Goal: Information Seeking & Learning: Learn about a topic

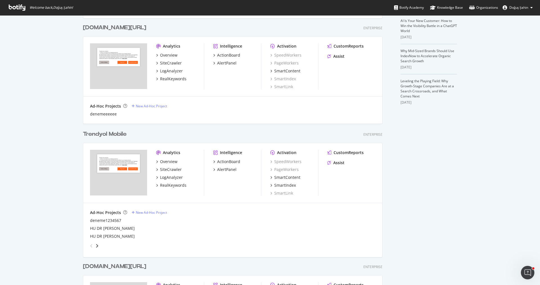
scroll to position [280, 0]
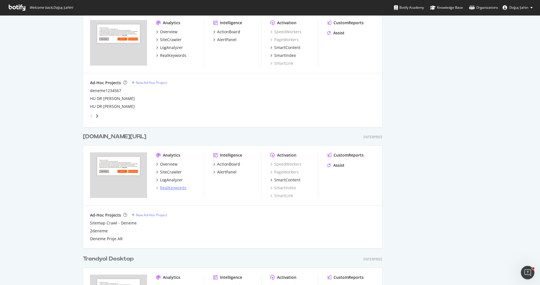
click at [177, 185] on div "RealKeywords" at bounding box center [173, 188] width 26 height 6
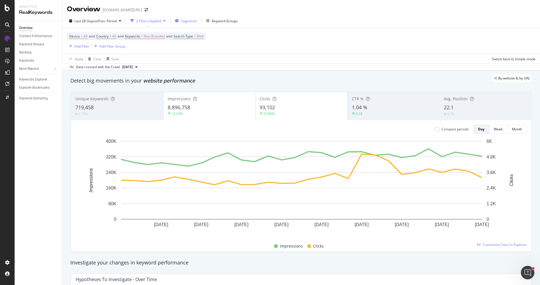
click at [185, 21] on span "Segments" at bounding box center [189, 21] width 16 height 5
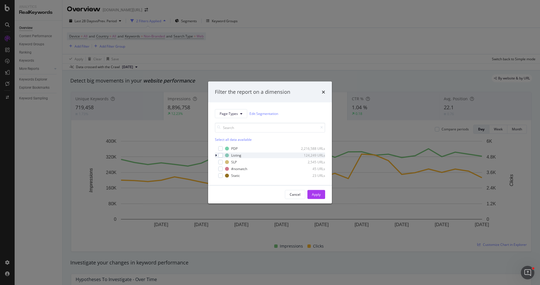
click at [217, 156] on div "modal" at bounding box center [216, 155] width 3 height 6
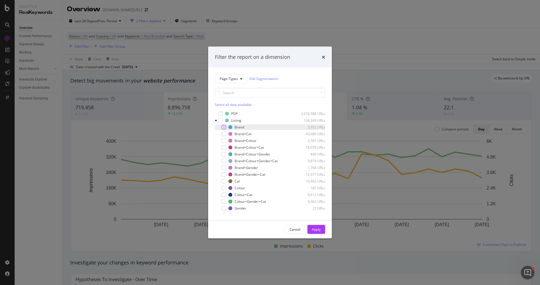
click at [225, 125] on div "modal" at bounding box center [224, 127] width 5 height 5
click at [320, 229] on div "Apply" at bounding box center [316, 229] width 9 height 5
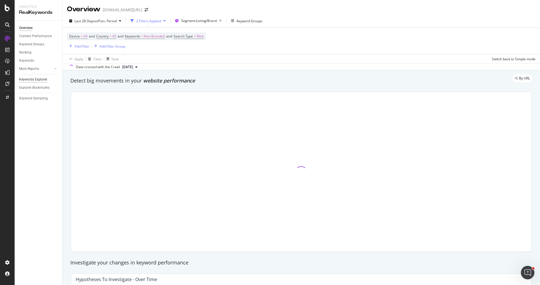
click at [45, 77] on div "Keywords Explorer" at bounding box center [33, 80] width 28 height 6
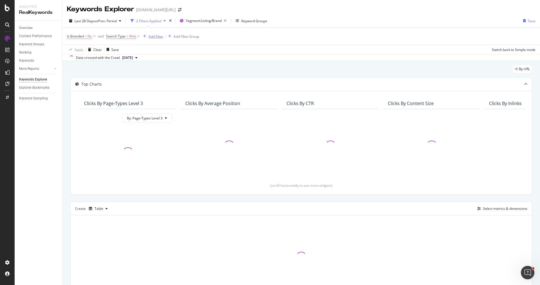
click at [155, 37] on div "Add Filter" at bounding box center [156, 36] width 15 height 5
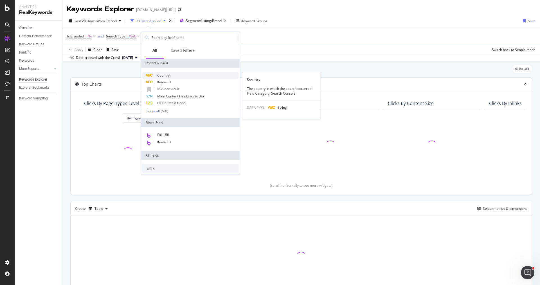
click at [170, 72] on div "Country" at bounding box center [190, 75] width 96 height 7
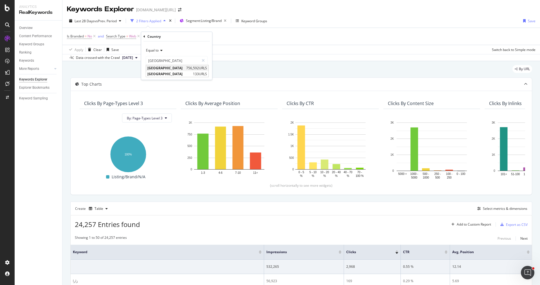
type input "[GEOGRAPHIC_DATA]"
click at [178, 65] on div "Saudi Arabia 756,592 URLS" at bounding box center [177, 68] width 62 height 6
click at [199, 69] on div "Equal to Saudi Arabia sau Cancel Add filter Apply" at bounding box center [176, 60] width 71 height 38
click at [199, 70] on div "Apply" at bounding box center [203, 72] width 9 height 5
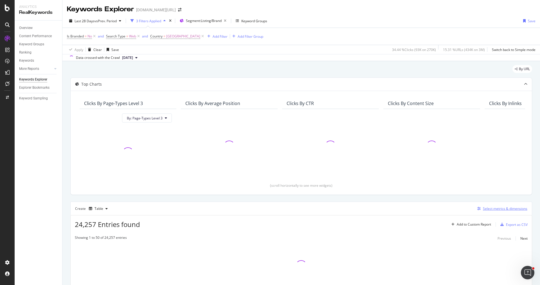
click at [502, 207] on div "Select metrics & dimensions" at bounding box center [505, 208] width 44 height 5
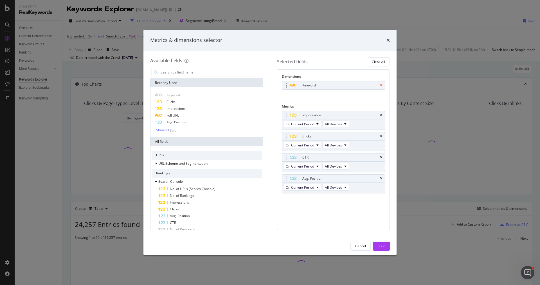
click at [381, 85] on icon "times" at bounding box center [381, 85] width 3 height 3
click at [381, 156] on icon "times" at bounding box center [381, 155] width 3 height 3
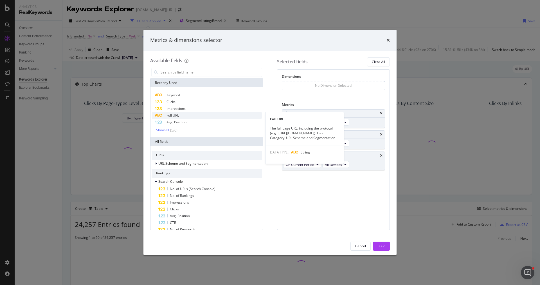
click at [201, 112] on div "Full URL" at bounding box center [207, 115] width 110 height 7
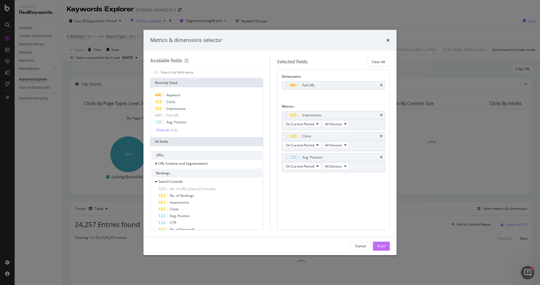
click at [378, 244] on div "Build" at bounding box center [382, 245] width 8 height 5
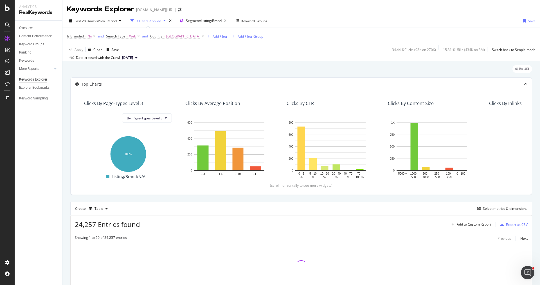
click at [213, 35] on div "Add Filter" at bounding box center [220, 36] width 15 height 5
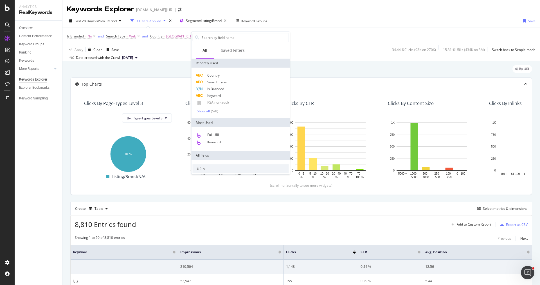
click at [217, 68] on div "Country Search Type Is Branded Keyword KSA non-adult Show all ( 5 / 8 )" at bounding box center [240, 93] width 98 height 50
click at [219, 134] on span "Full URL" at bounding box center [213, 134] width 12 height 5
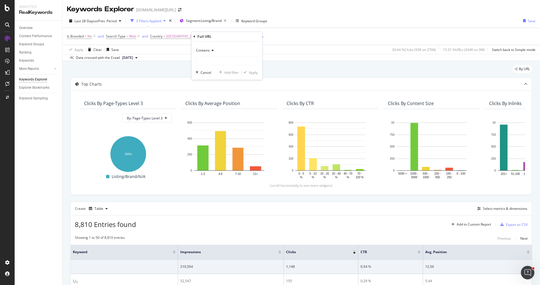
click at [207, 53] on div "Contains" at bounding box center [227, 50] width 62 height 9
click at [216, 113] on span "Doesn't contain" at bounding box center [211, 113] width 24 height 5
click at [218, 62] on input "text" at bounding box center [226, 60] width 61 height 9
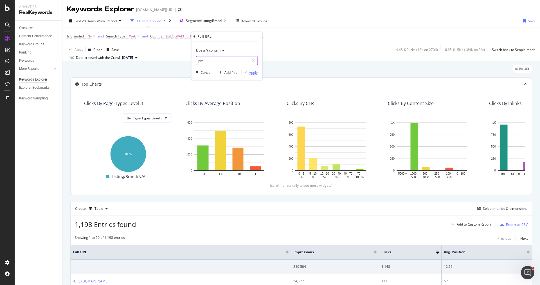
type input "pi="
click at [251, 71] on div "Apply" at bounding box center [253, 72] width 9 height 5
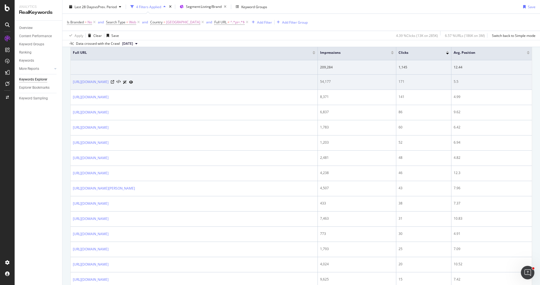
scroll to position [199, 0]
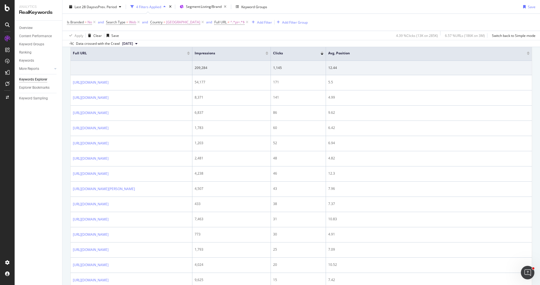
drag, startPoint x: 275, startPoint y: 55, endPoint x: 168, endPoint y: 58, distance: 106.9
click at [168, 58] on th "Full URL" at bounding box center [132, 53] width 122 height 15
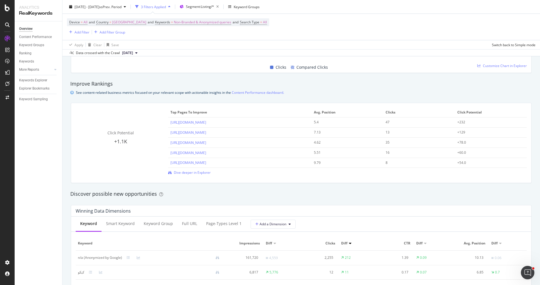
scroll to position [372, 0]
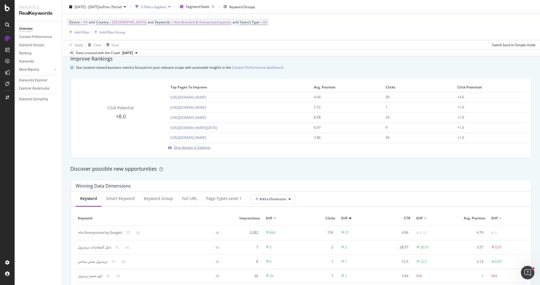
scroll to position [438, 0]
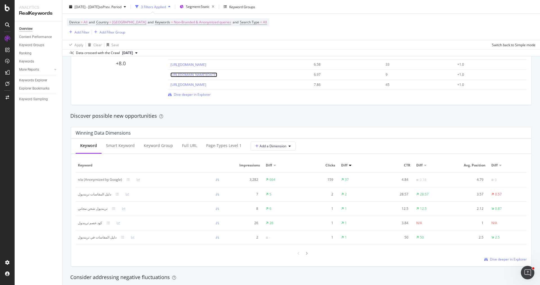
click at [217, 73] on link "https://www.trendyol.com/ar/s/ksa-national-day" at bounding box center [193, 74] width 47 height 5
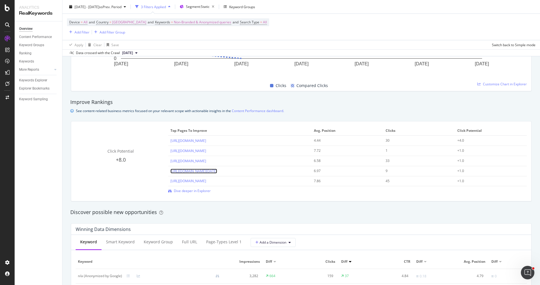
scroll to position [336, 0]
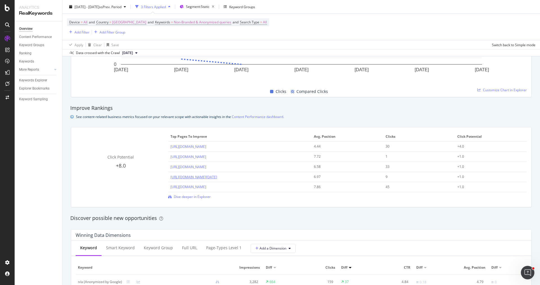
drag, startPoint x: 253, startPoint y: 177, endPoint x: 170, endPoint y: 178, distance: 83.3
click at [170, 178] on div "https://www.trendyol.com/ar/s/ksa-national-day" at bounding box center [239, 176] width 139 height 5
copy link "https://www.trendyol.com/ar/s/ksa-national-day"
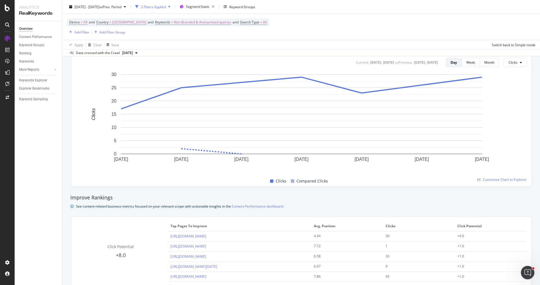
scroll to position [0, 0]
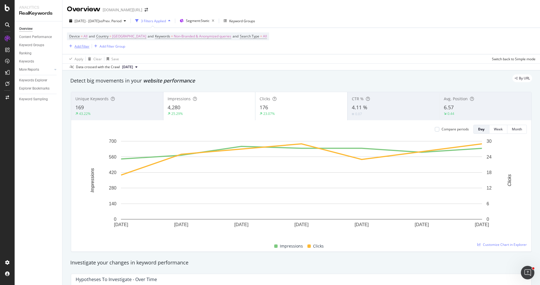
click at [84, 47] on div "Add Filter" at bounding box center [82, 46] width 15 height 5
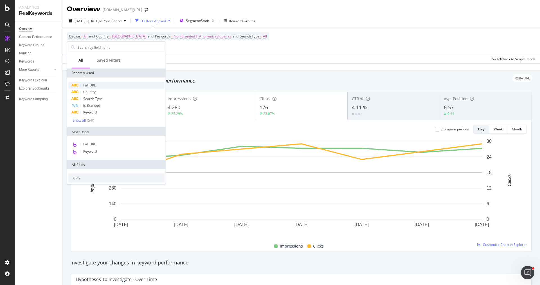
click at [97, 87] on div "Full URL" at bounding box center [116, 85] width 96 height 7
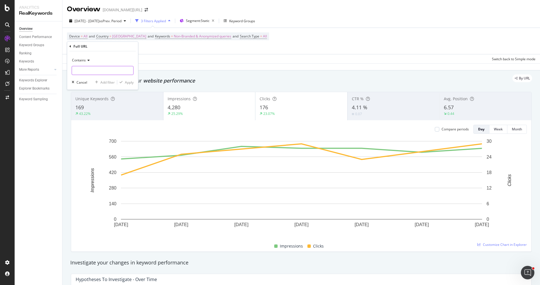
click at [112, 72] on input "text" at bounding box center [102, 70] width 61 height 9
paste input "https://www.trendyol.com/ar/s/ksa-national-day"
type input "https://www.trendyol.com/ar/s/ksa-national-day"
click at [126, 80] on div "Apply" at bounding box center [129, 82] width 9 height 5
